Goal: Information Seeking & Learning: Learn about a topic

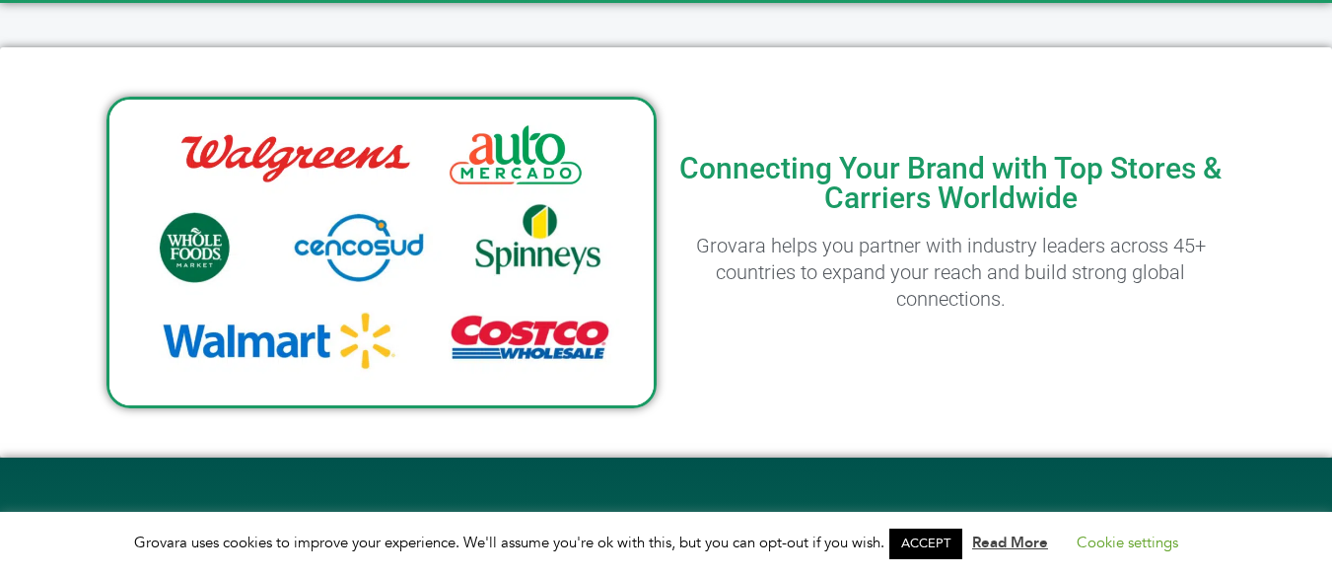
scroll to position [1084, 0]
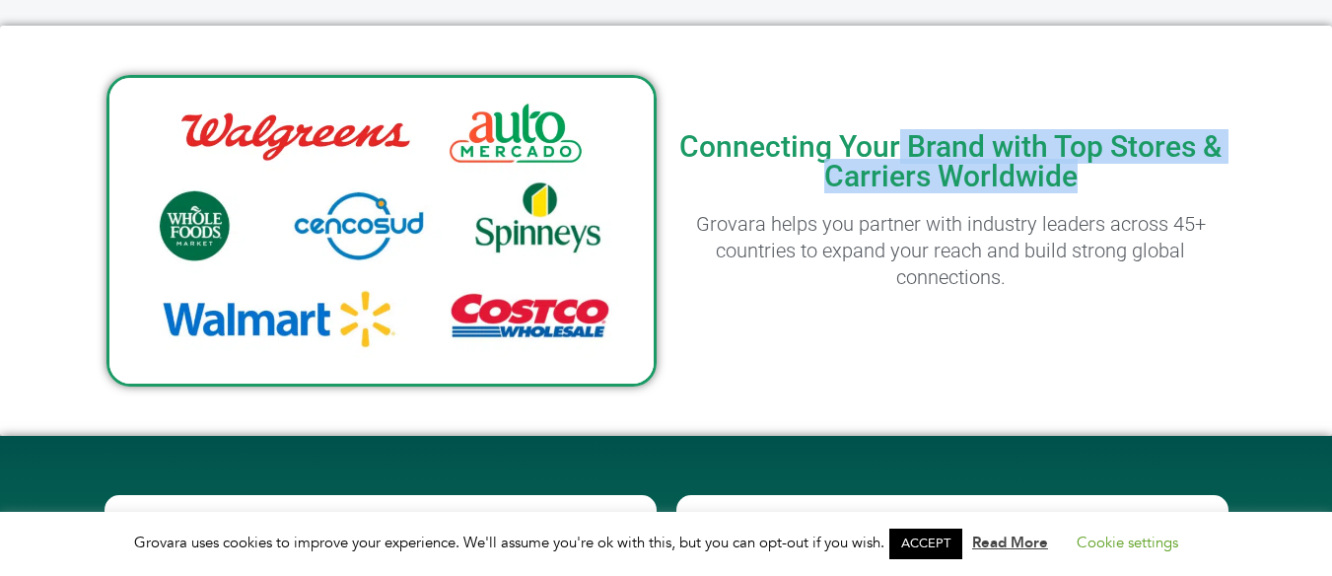
drag, startPoint x: 901, startPoint y: 135, endPoint x: 1252, endPoint y: 187, distance: 354.8
click at [1252, 187] on div "Connecting Your Brand with Top Stores & Carriers Worldwide Grovara helps you pa…" at bounding box center [666, 231] width 1332 height 410
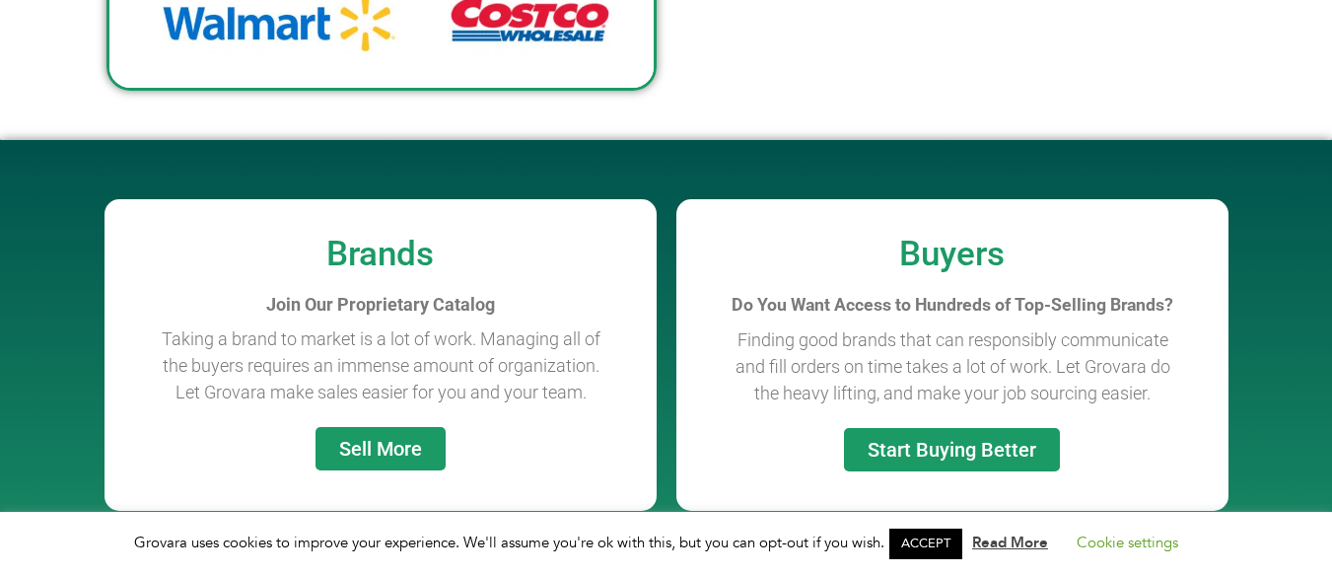
scroll to position [1479, 0]
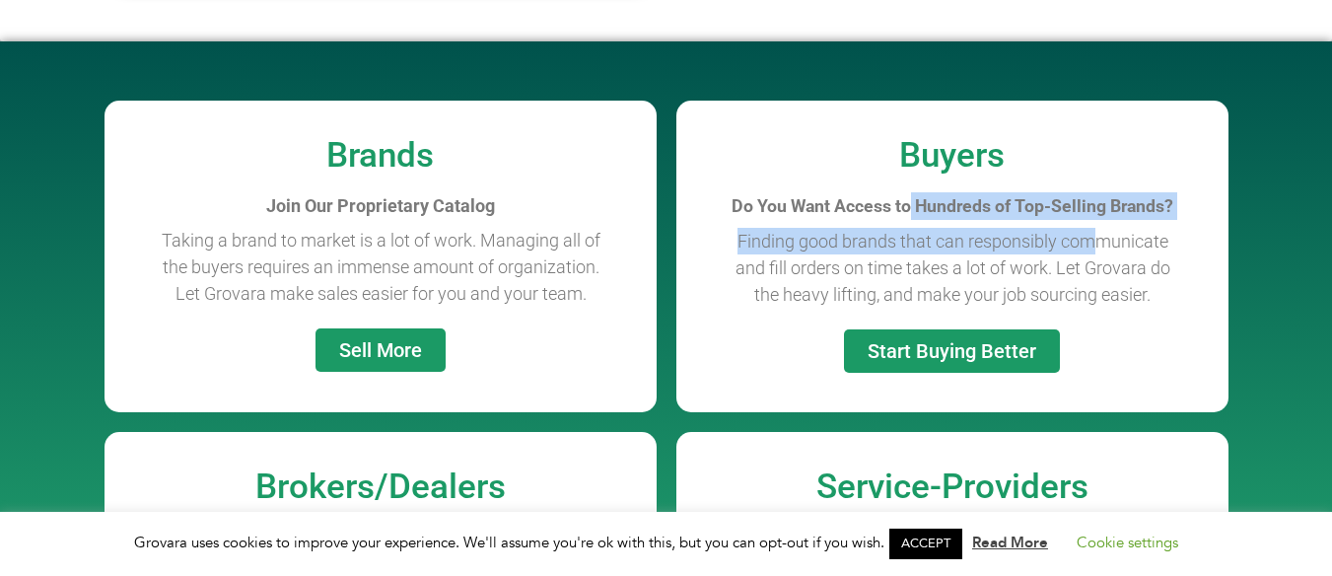
drag, startPoint x: 908, startPoint y: 199, endPoint x: 1090, endPoint y: 227, distance: 184.4
click at [1090, 227] on div "Buyers Do You Want Access to Hundreds of Top-Selling Brands? Finding good brand…" at bounding box center [952, 257] width 532 height 312
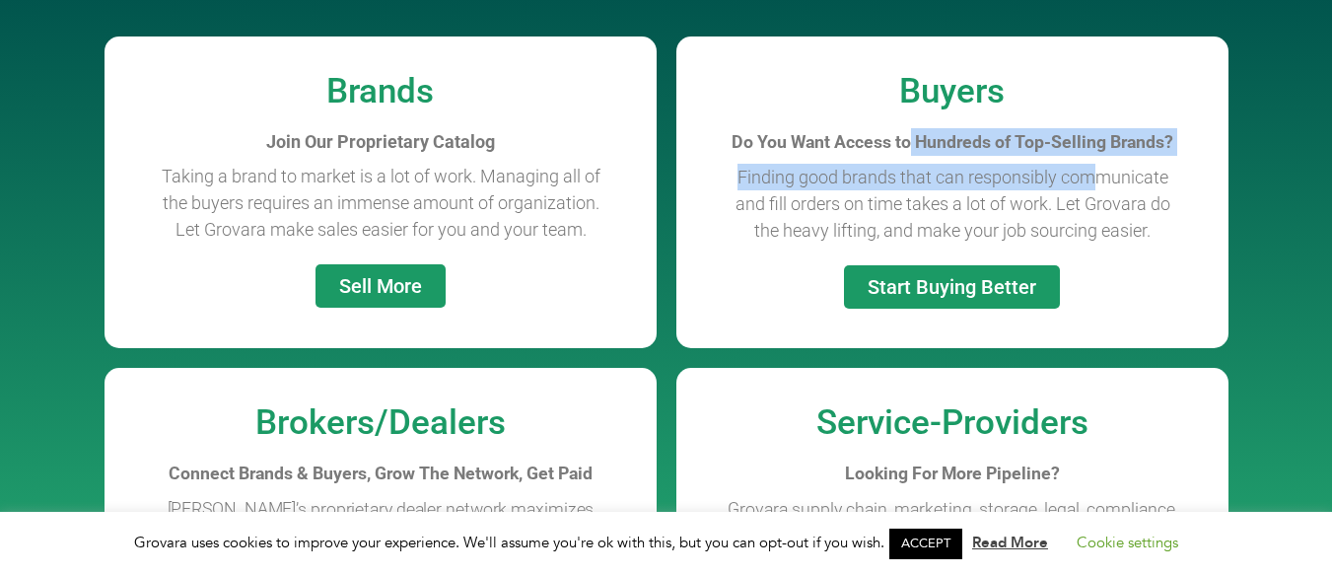
scroll to position [1676, 0]
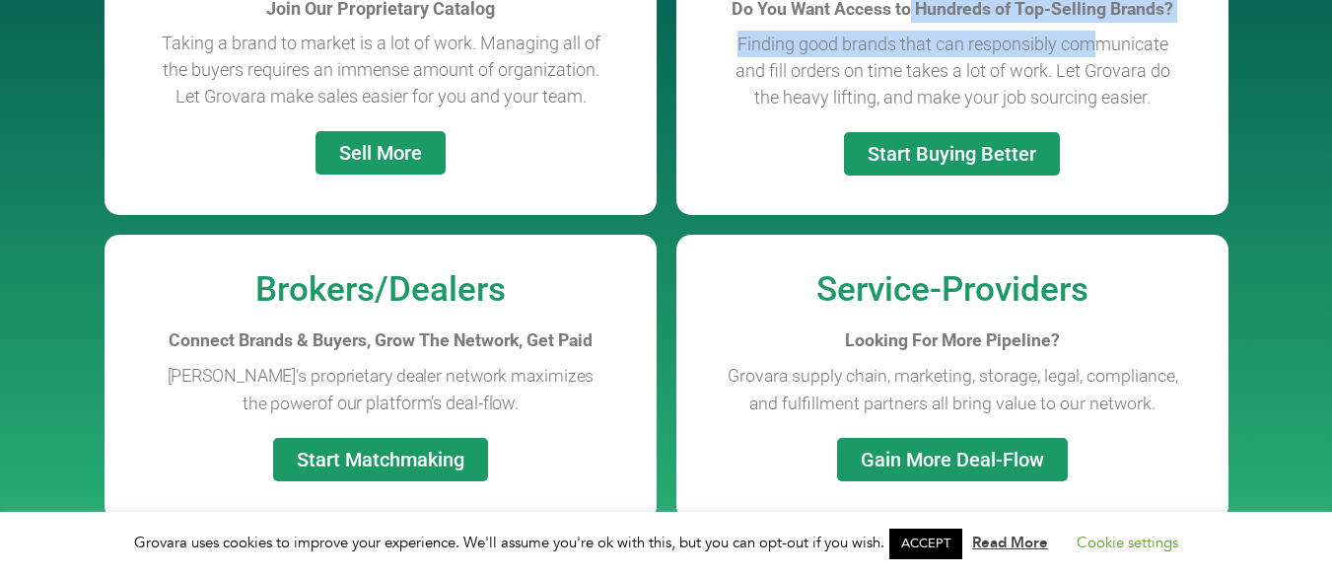
click at [995, 149] on span "Start Buying Better" at bounding box center [951, 154] width 169 height 20
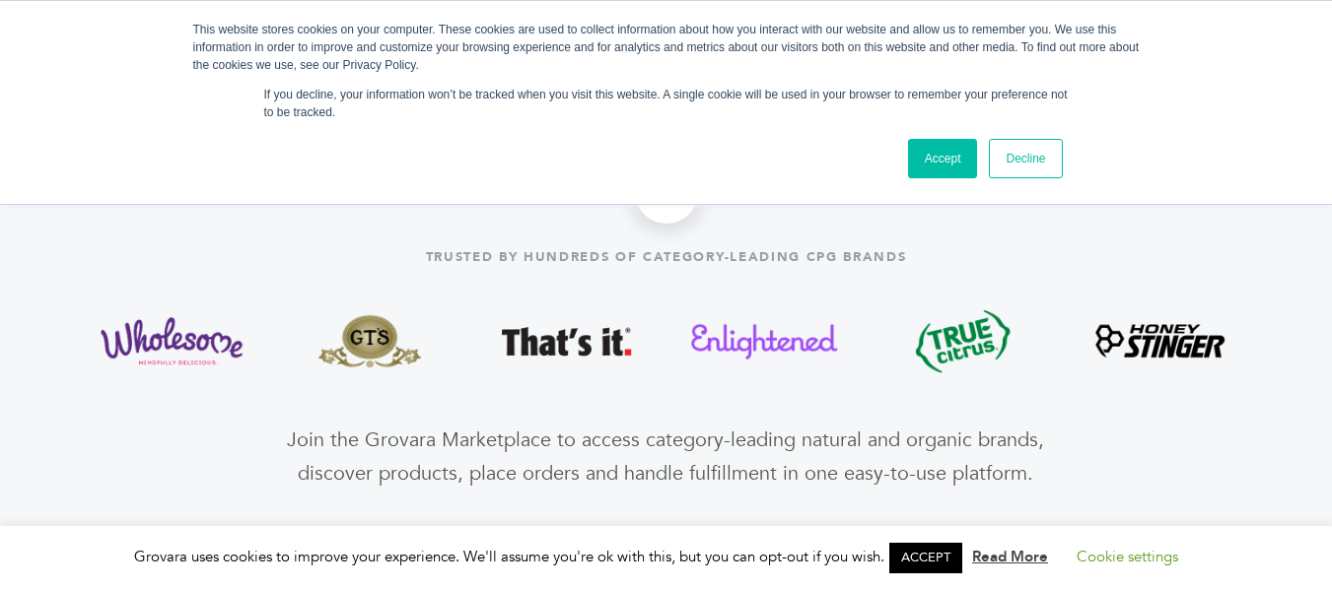
click at [948, 151] on link "Accept" at bounding box center [943, 158] width 70 height 39
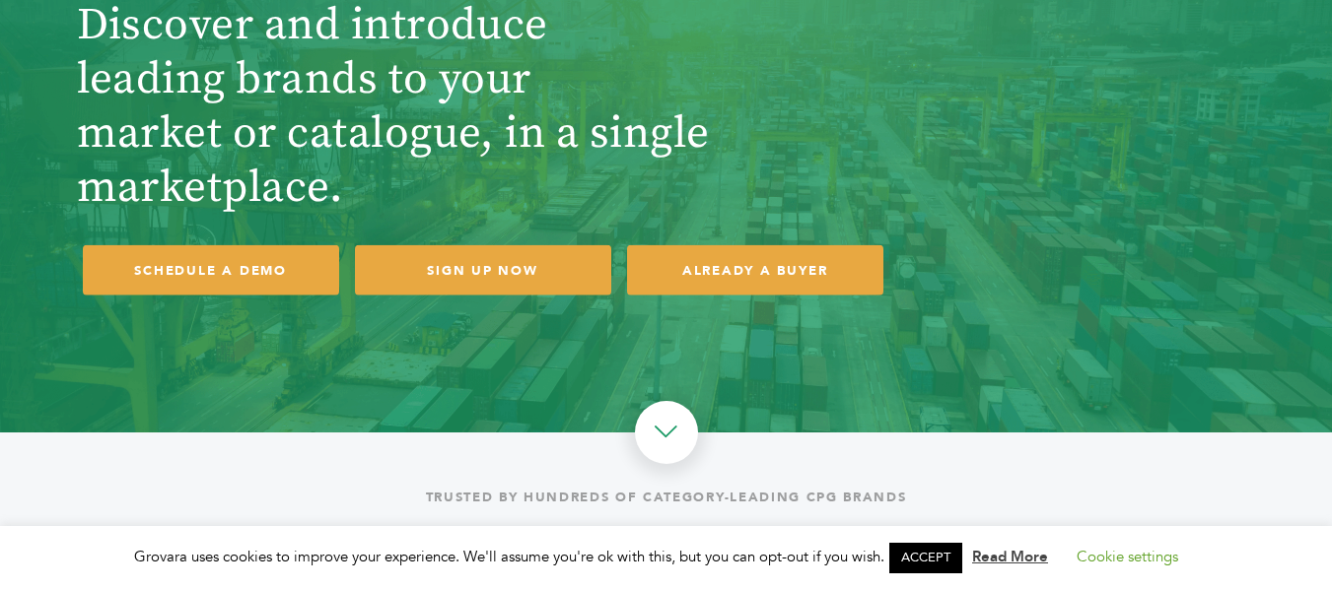
scroll to position [191, 0]
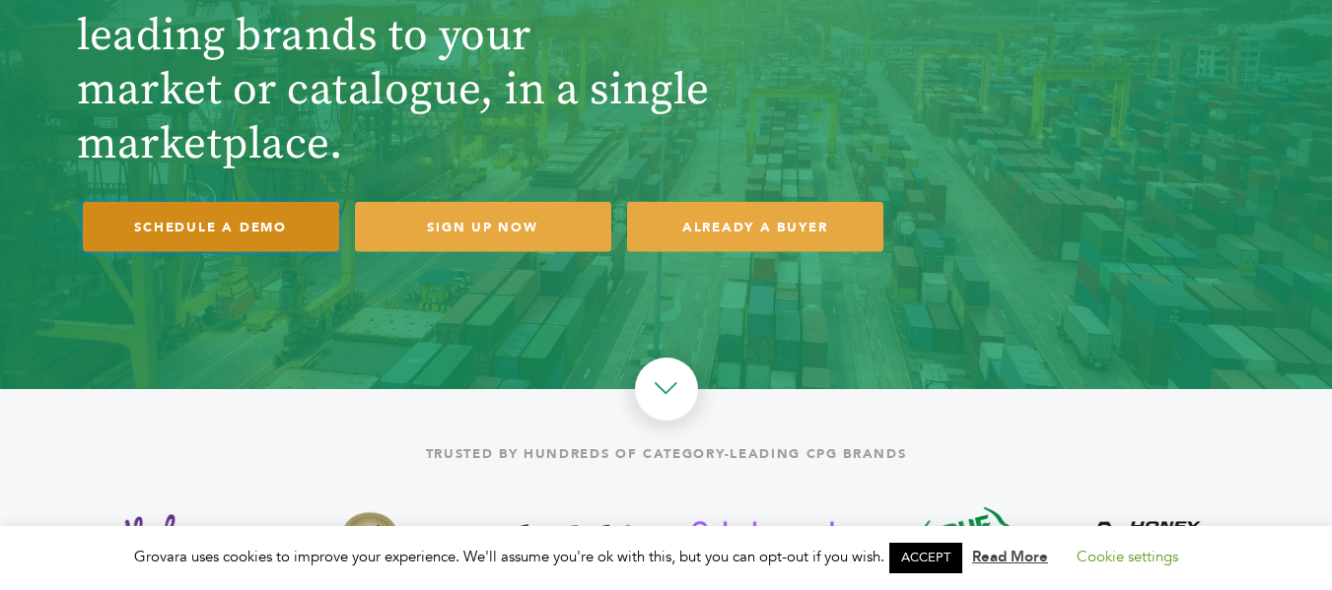
click at [179, 222] on link "SCHEDULE A DEMO" at bounding box center [211, 227] width 256 height 50
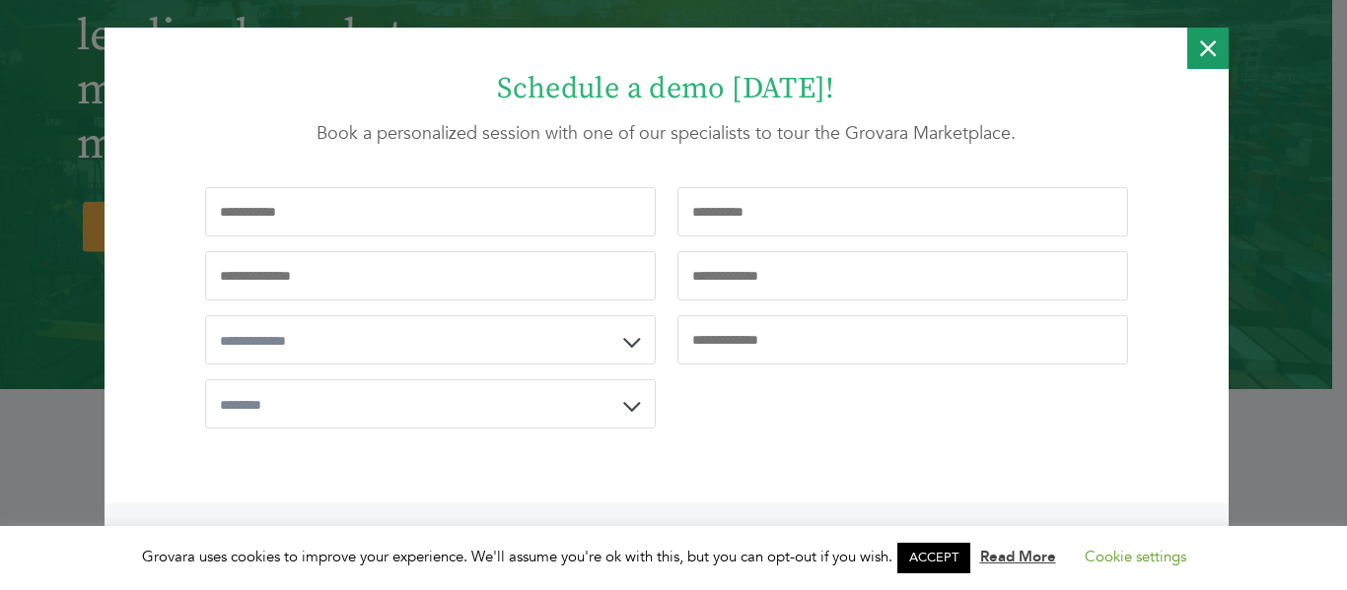
click at [1200, 53] on icon "Close" at bounding box center [1208, 48] width 16 height 41
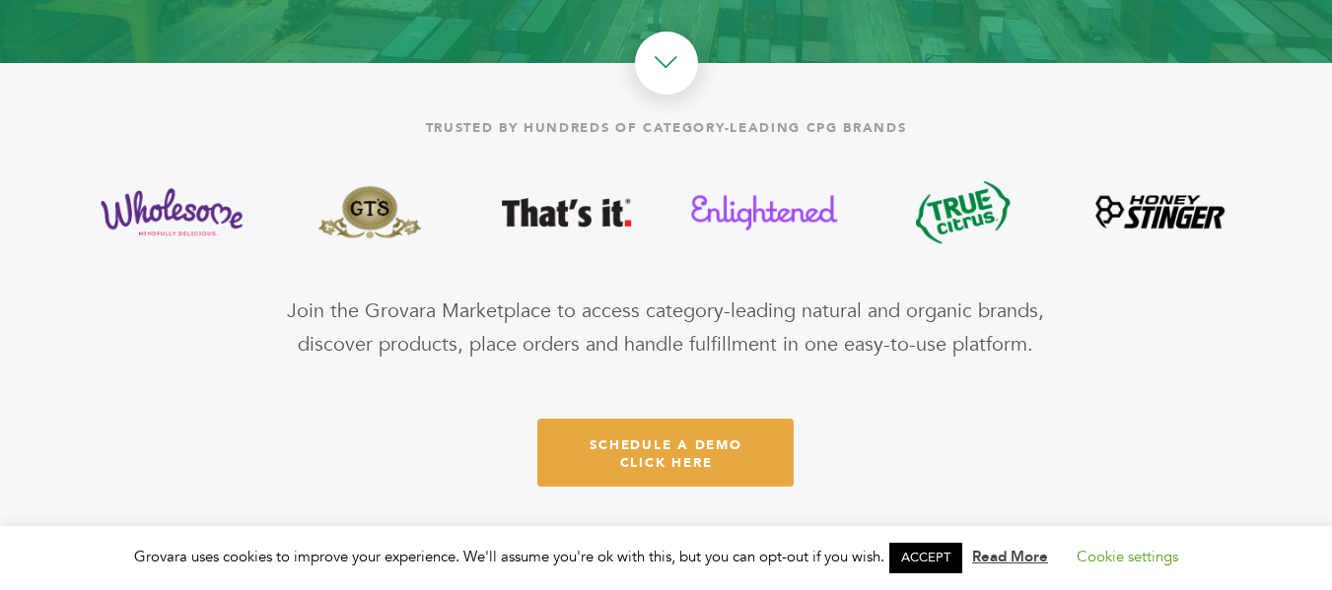
scroll to position [586, 0]
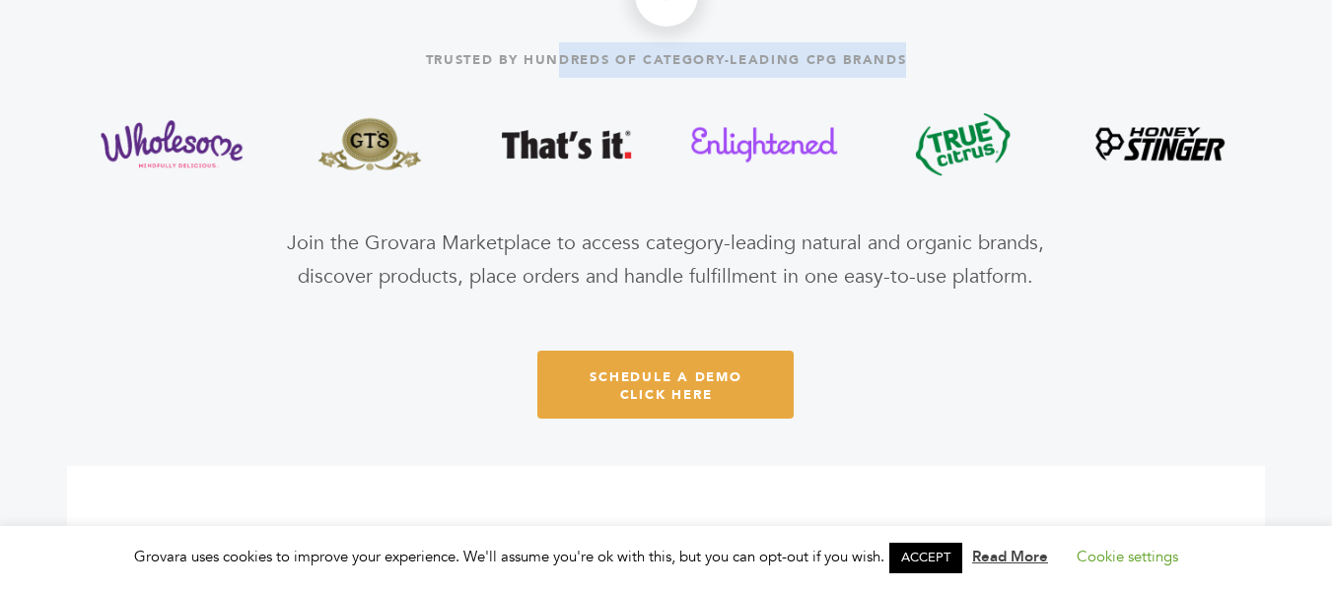
drag, startPoint x: 554, startPoint y: 61, endPoint x: 936, endPoint y: 67, distance: 382.5
click at [936, 67] on div "Trusted by hundreds of category-leading CPG brands" at bounding box center [666, 59] width 1199 height 35
drag, startPoint x: 477, startPoint y: 241, endPoint x: 1053, endPoint y: 292, distance: 578.0
click at [1053, 292] on div "Trusted by hundreds of category-leading CPG brands Join the Grovara Marketplace…" at bounding box center [666, 230] width 1199 height 471
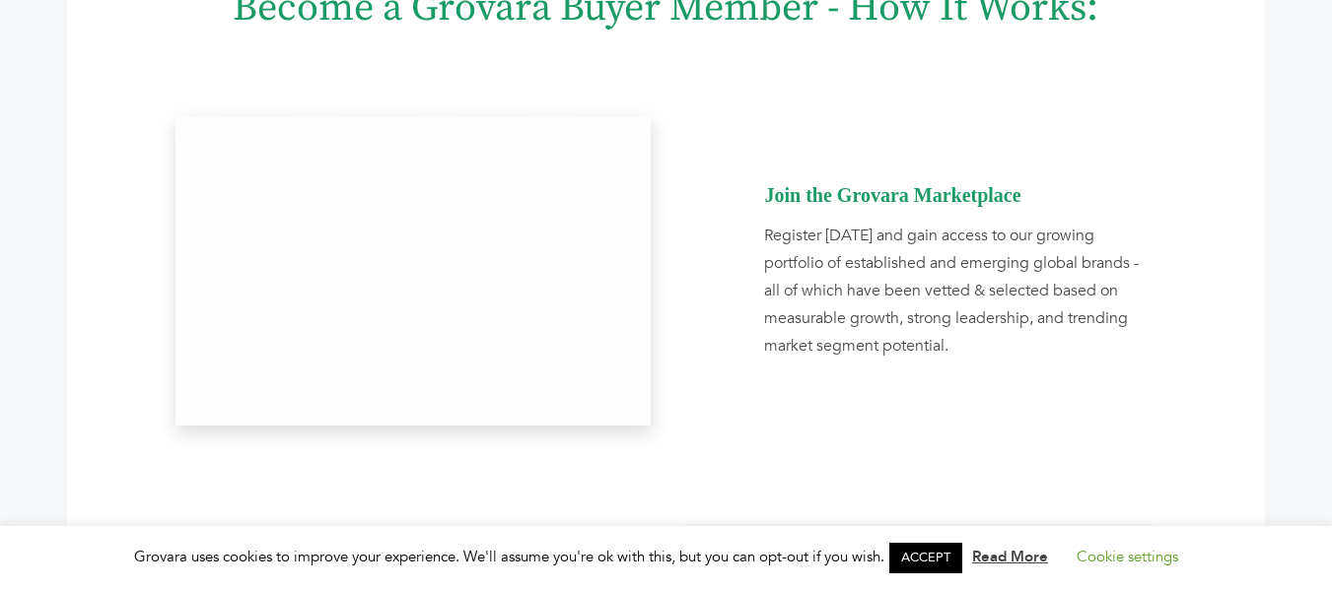
scroll to position [1177, 0]
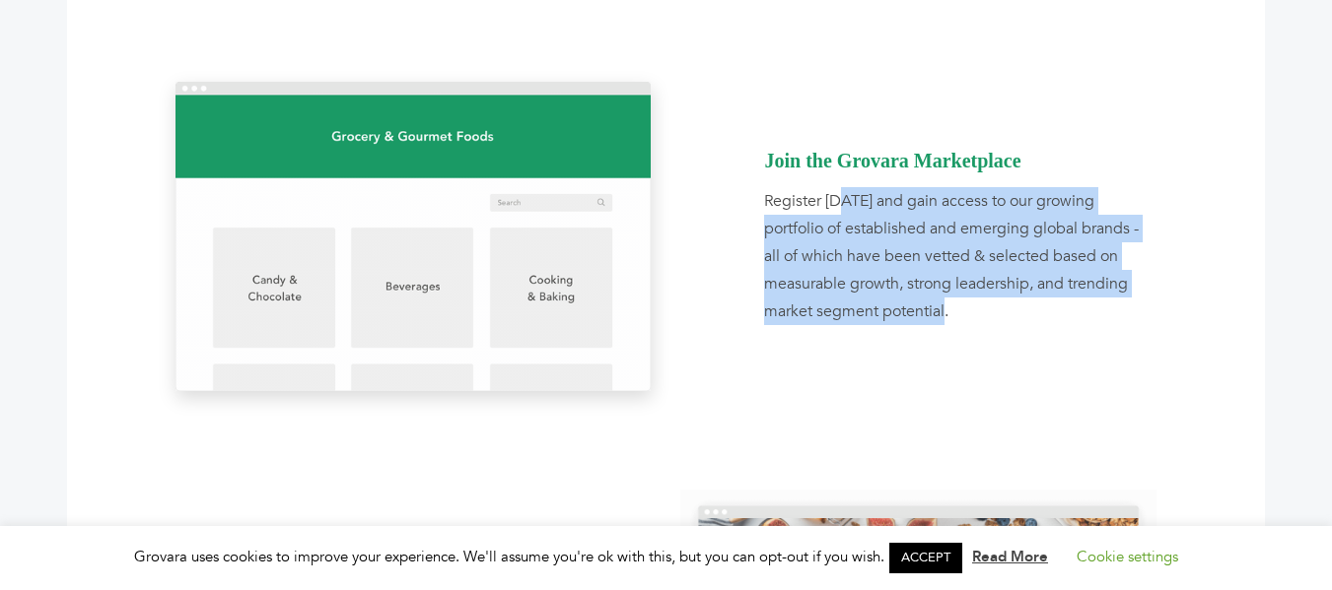
drag, startPoint x: 844, startPoint y: 188, endPoint x: 1104, endPoint y: 314, distance: 289.2
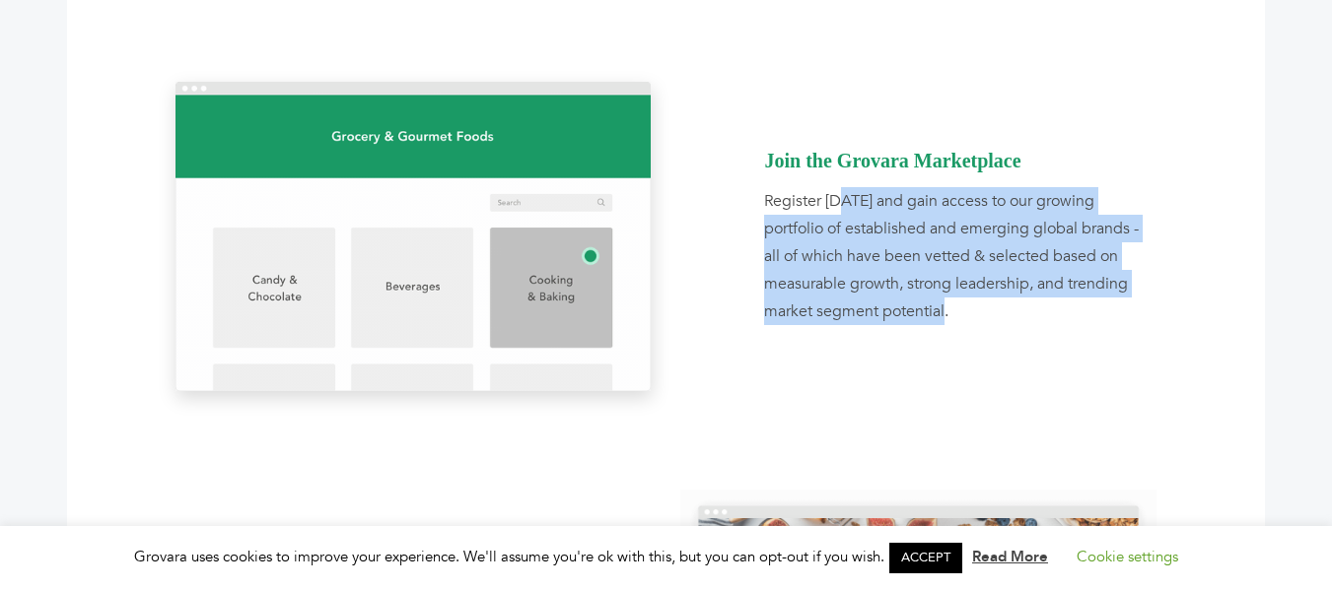
click at [1104, 314] on div "Register today and gain access to our growing portfolio of established and emer…" at bounding box center [960, 256] width 392 height 138
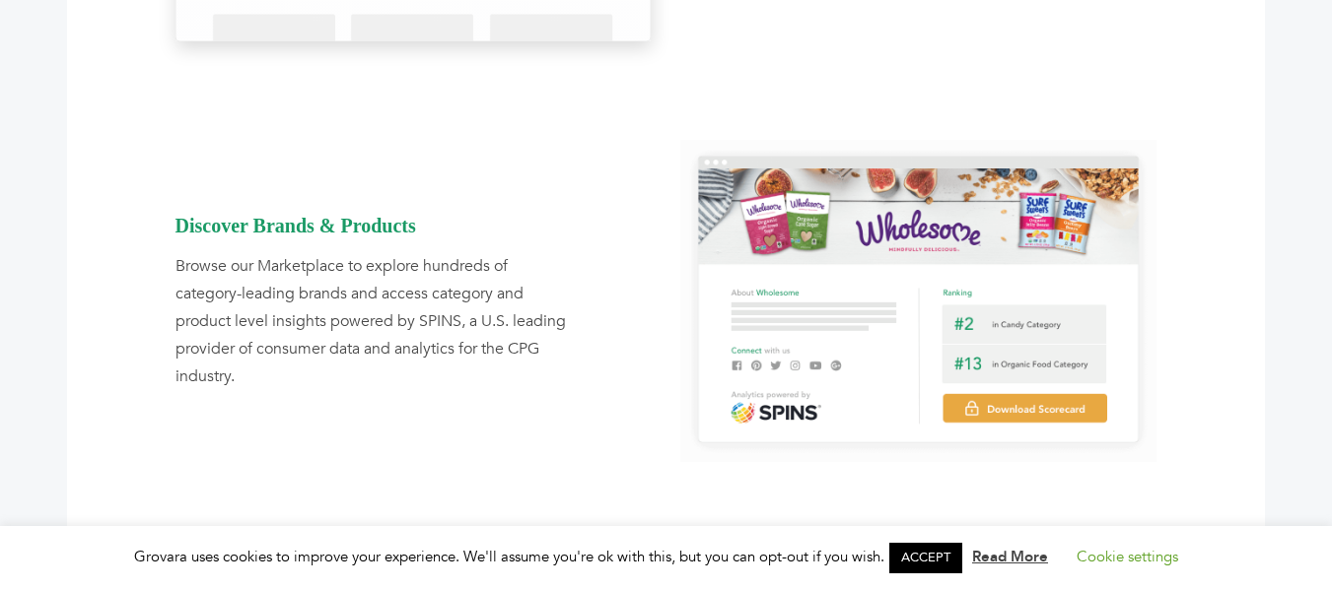
scroll to position [1571, 0]
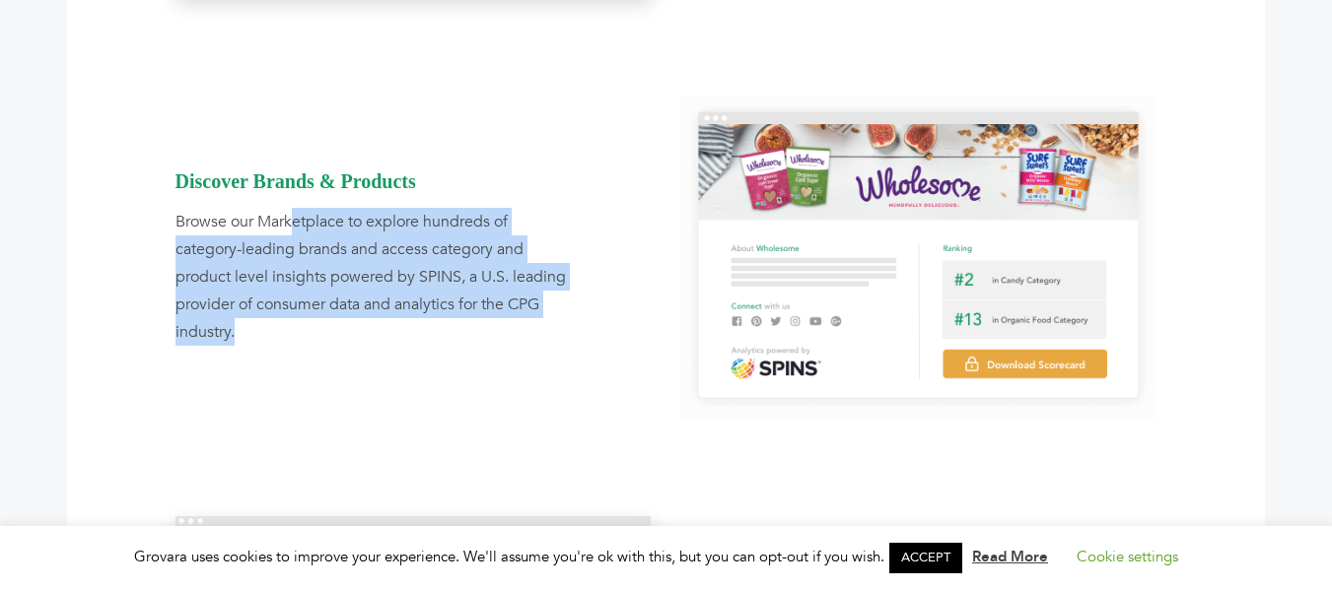
drag, startPoint x: 295, startPoint y: 226, endPoint x: 584, endPoint y: 324, distance: 305.2
click at [584, 324] on div "Discover Brands & Products Browse our Marketplace to explore hundreds of catego…" at bounding box center [414, 257] width 506 height 322
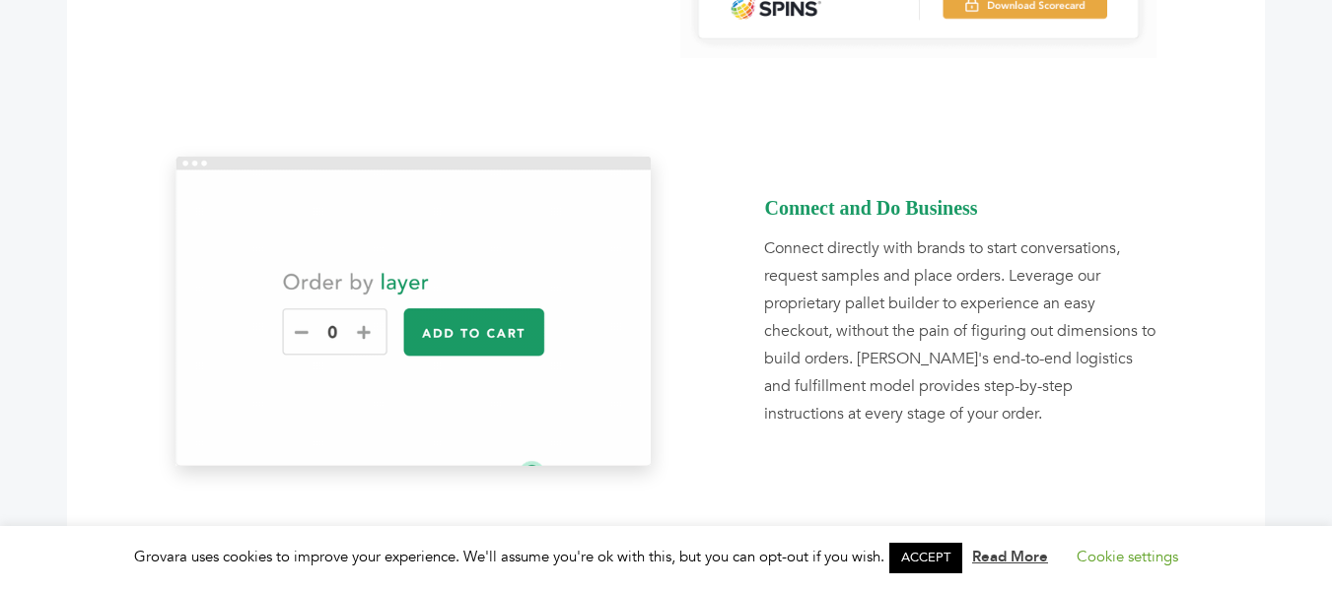
scroll to position [1966, 0]
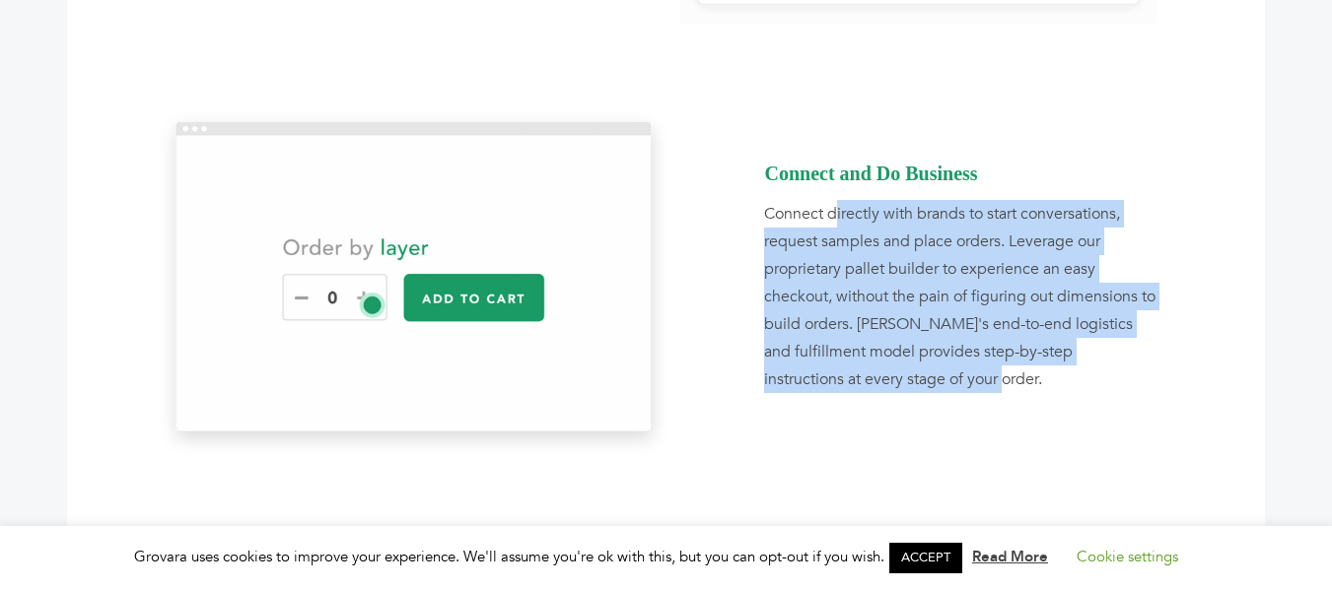
drag, startPoint x: 839, startPoint y: 213, endPoint x: 1167, endPoint y: 400, distance: 377.9
click at [1167, 400] on div "Connect and Do Business Connect directly with brands to start conversations, re…" at bounding box center [918, 277] width 506 height 310
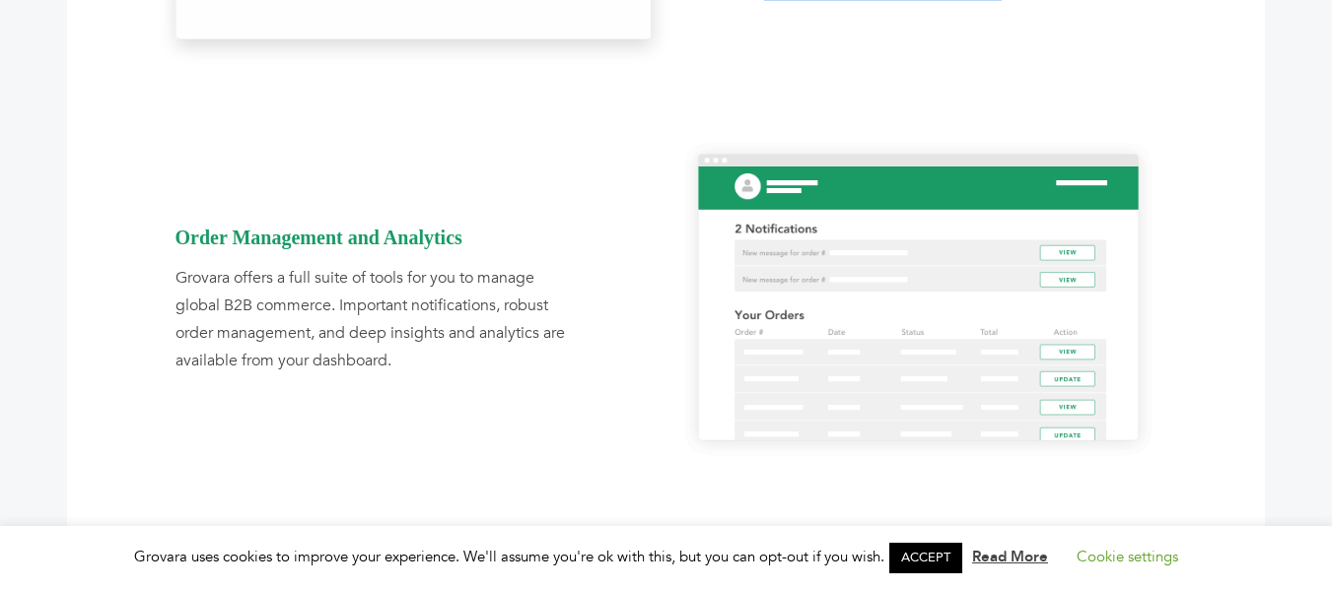
scroll to position [2360, 0]
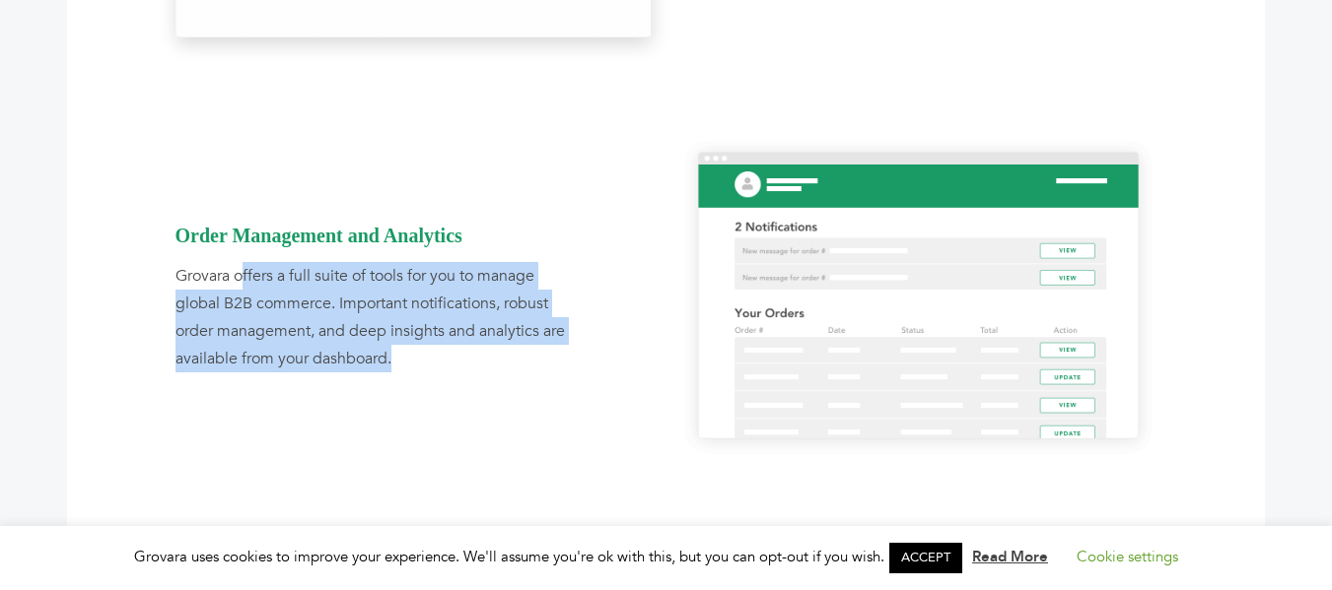
drag, startPoint x: 245, startPoint y: 269, endPoint x: 631, endPoint y: 357, distance: 395.3
click at [631, 357] on div "Order Management and Analytics Grovara offers a full suite of tools for you to …" at bounding box center [414, 297] width 506 height 322
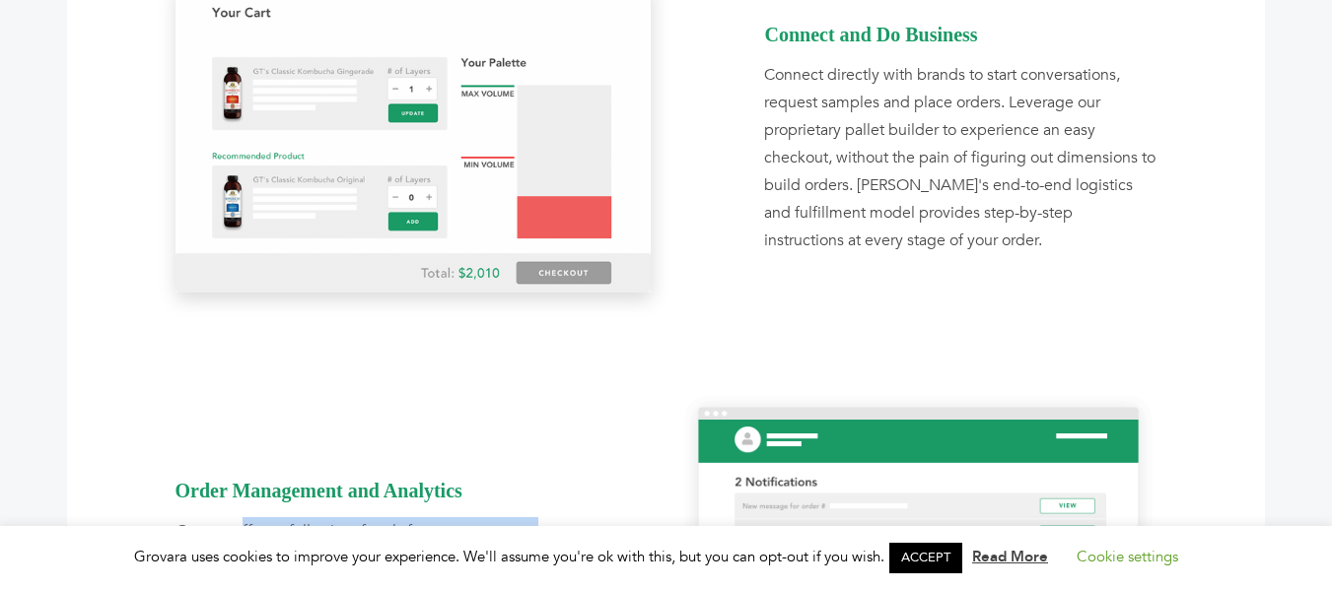
scroll to position [1966, 0]
